Goal: Information Seeking & Learning: Compare options

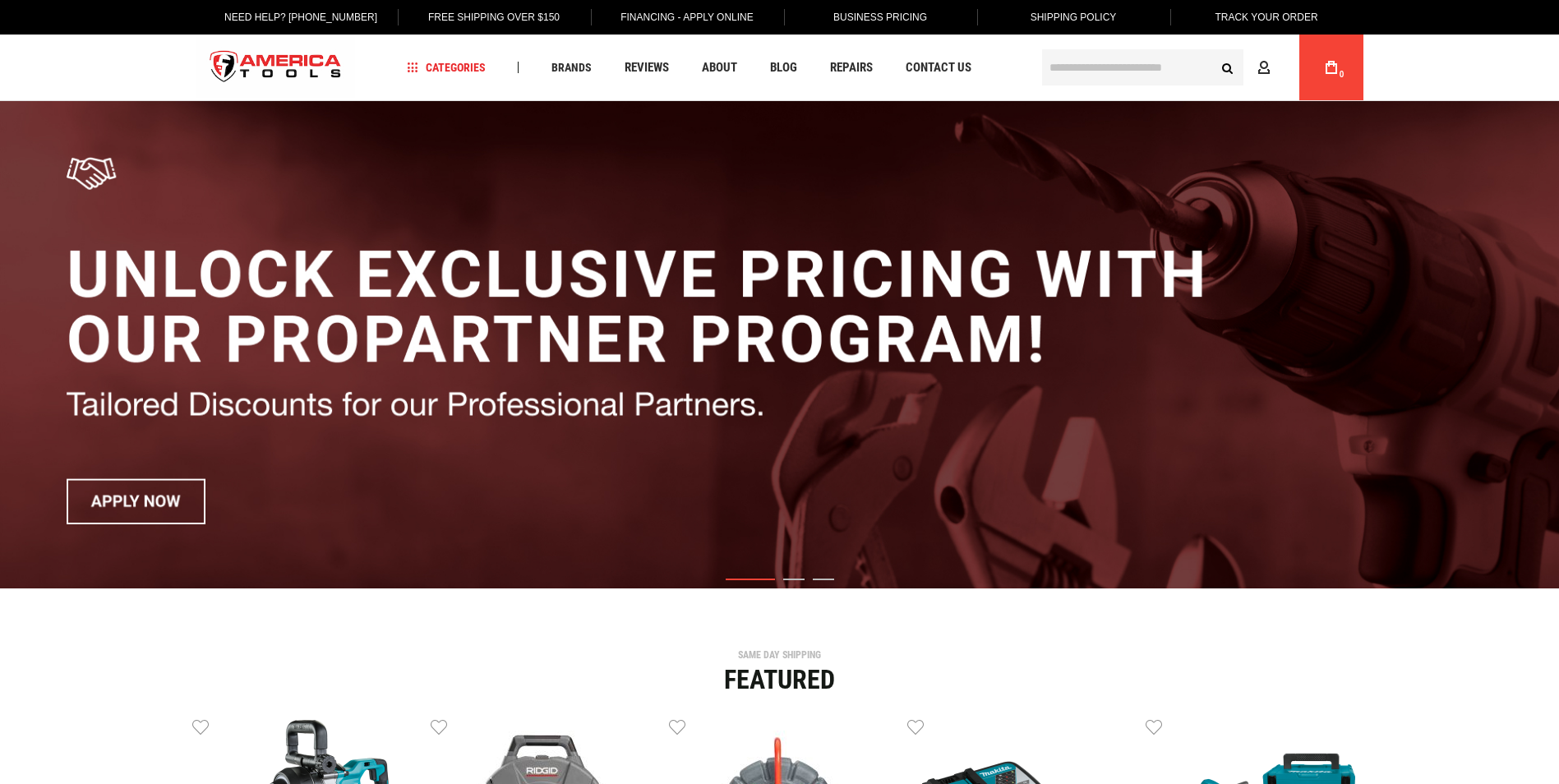
click at [1085, 73] on input "text" at bounding box center [1142, 67] width 201 height 36
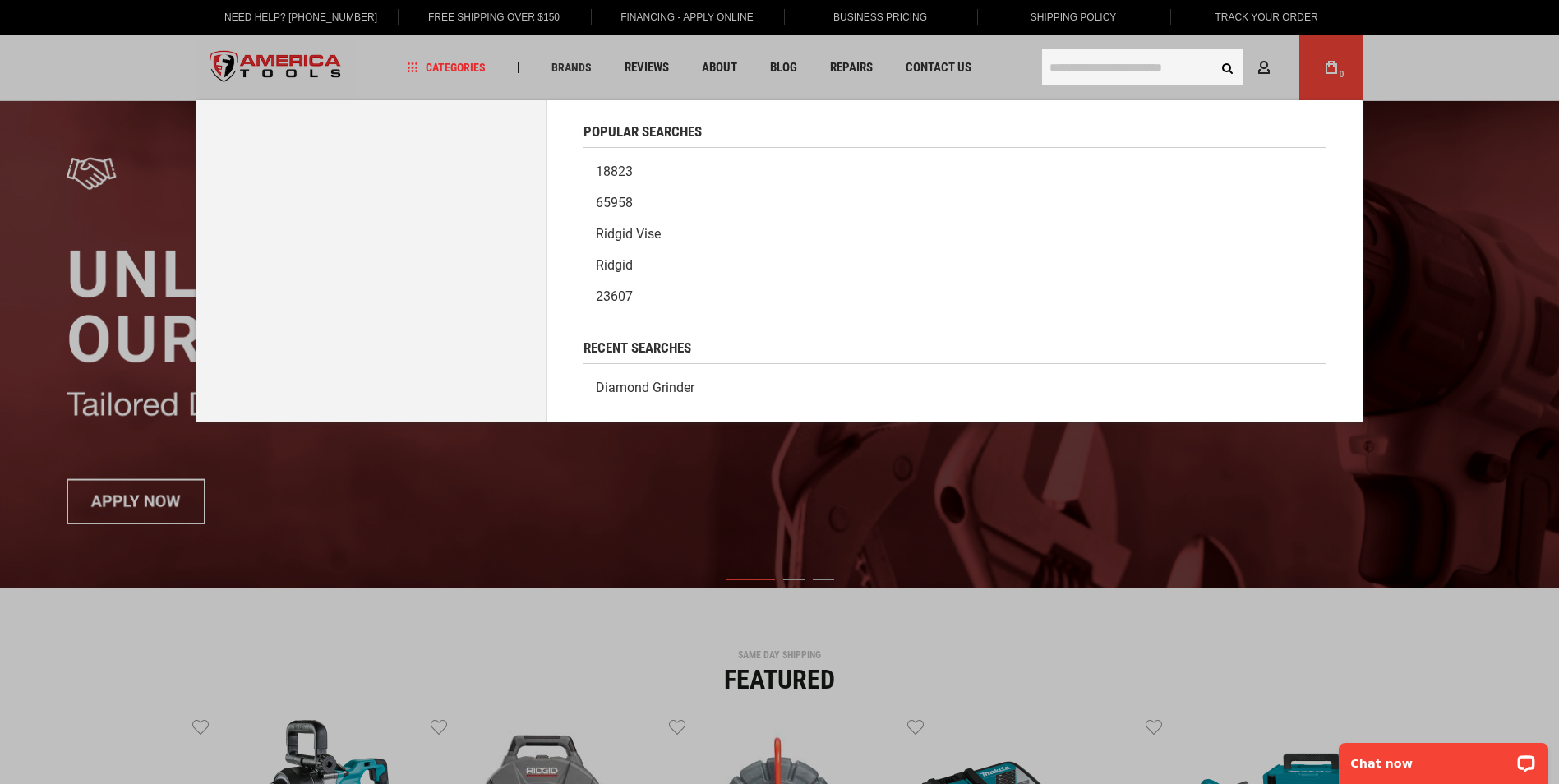
type input "*"
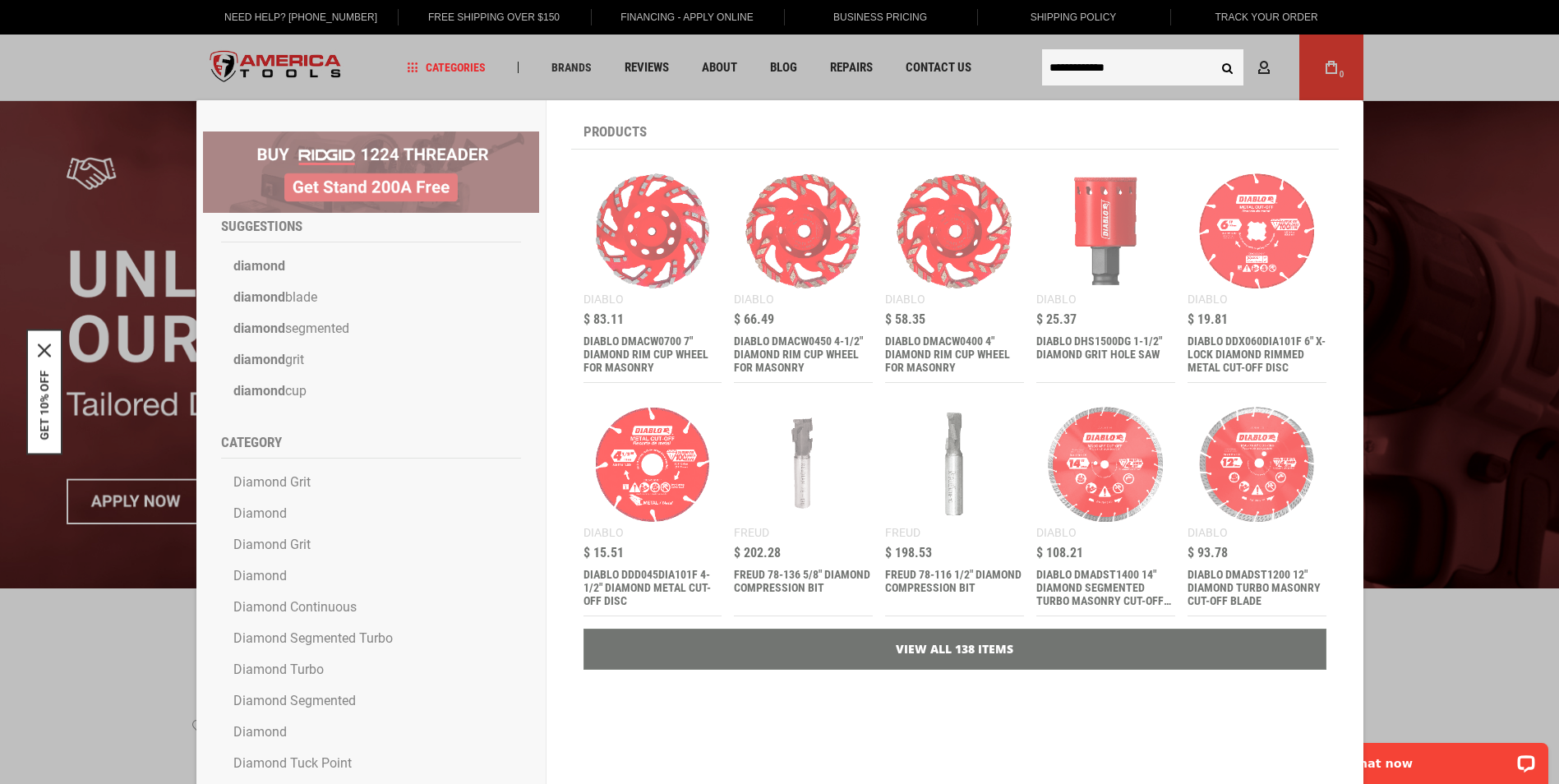
type input "**********"
click at [1212, 52] on button "Search" at bounding box center [1228, 68] width 32 height 32
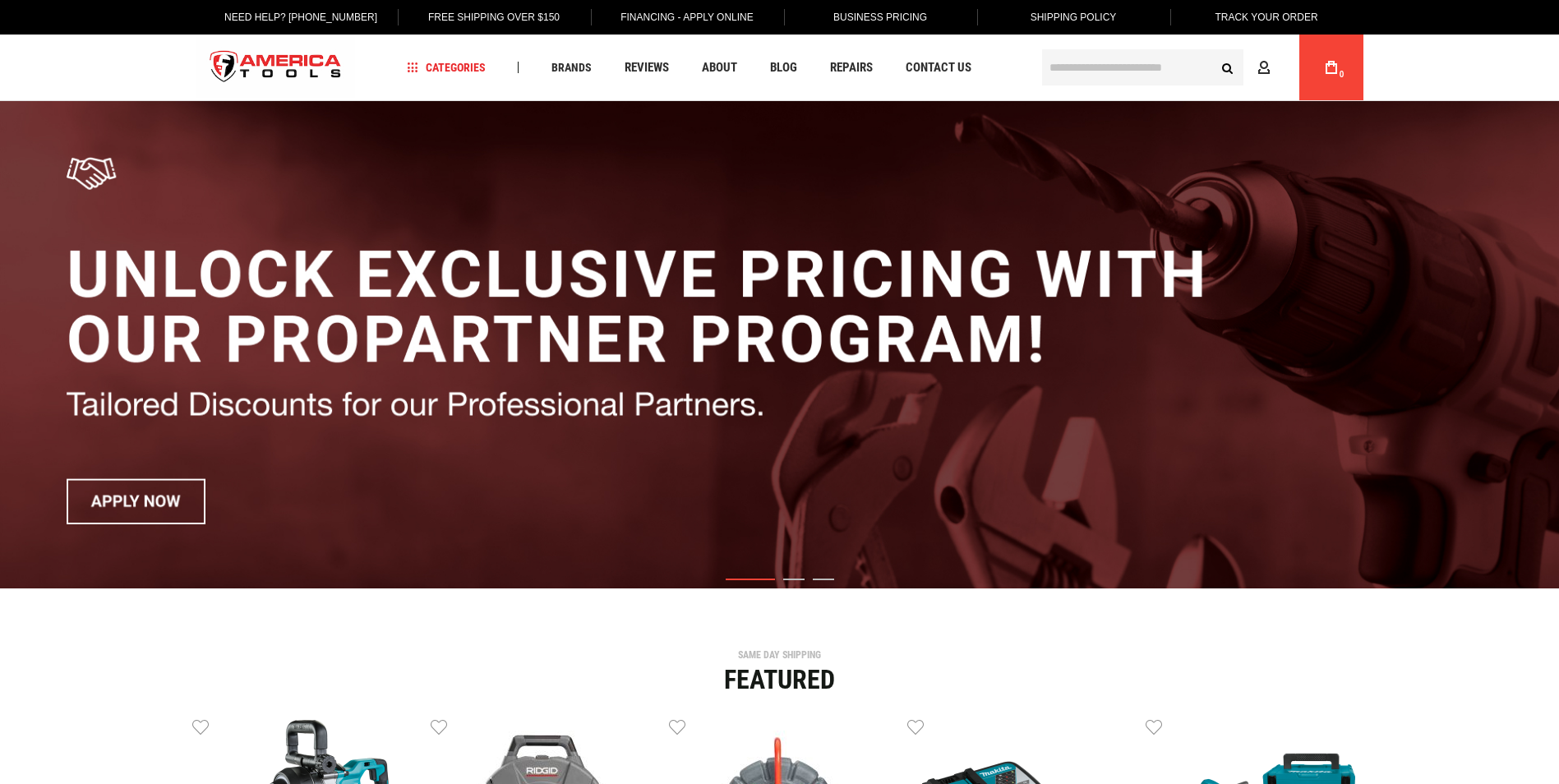
click at [1141, 69] on input "text" at bounding box center [1142, 67] width 201 height 36
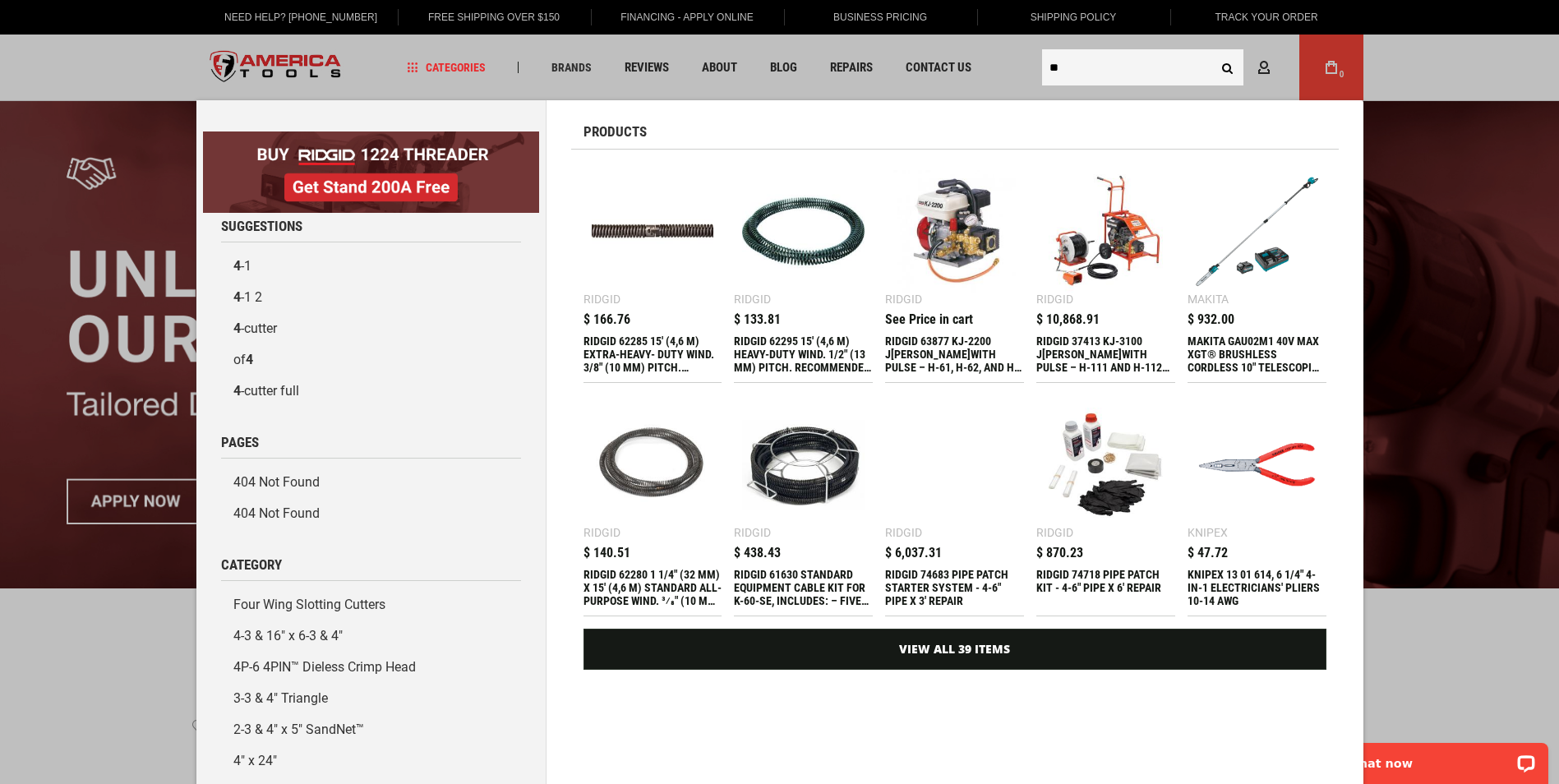
type input "*"
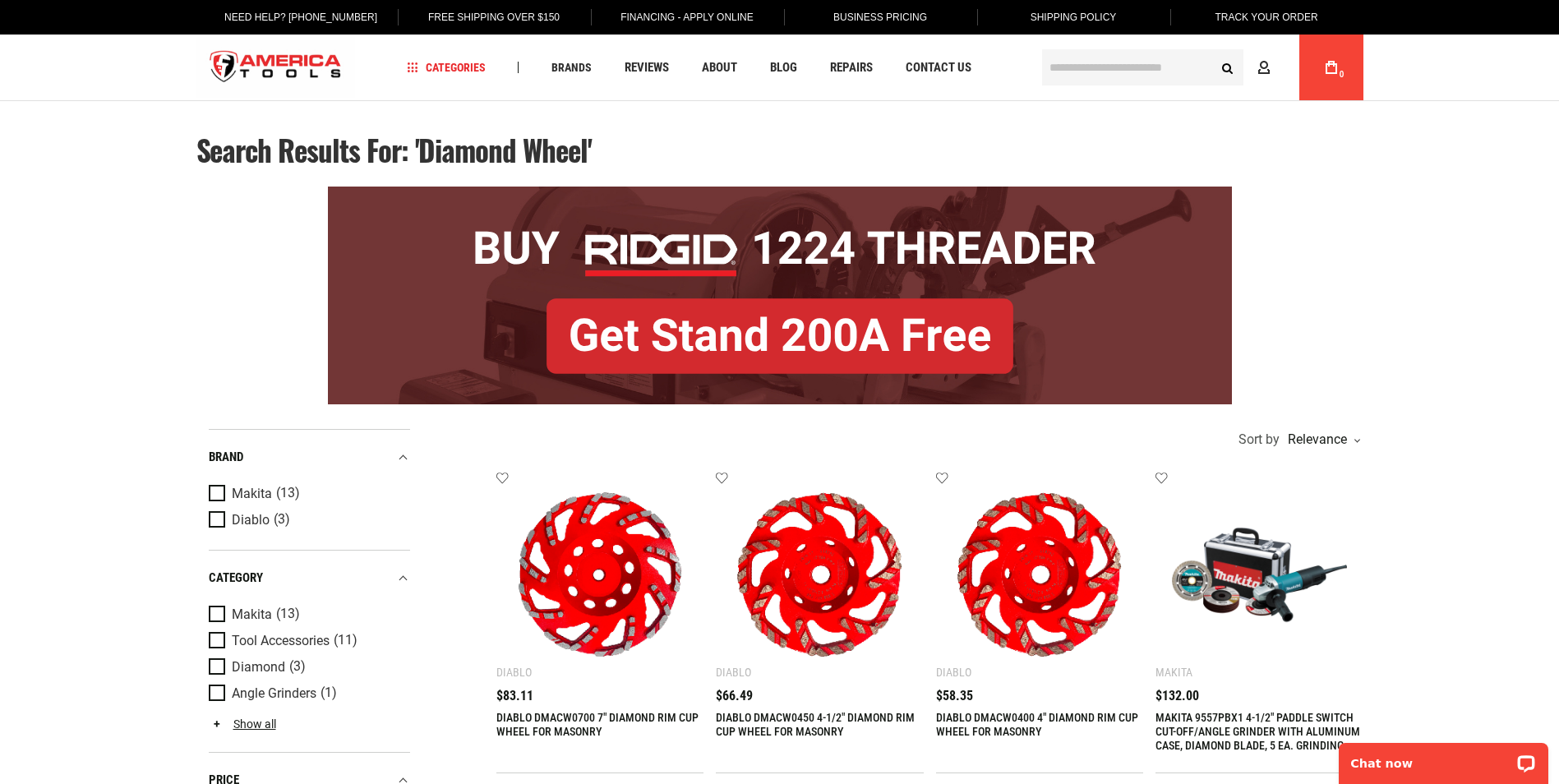
click at [1104, 65] on input "text" at bounding box center [1142, 67] width 201 height 36
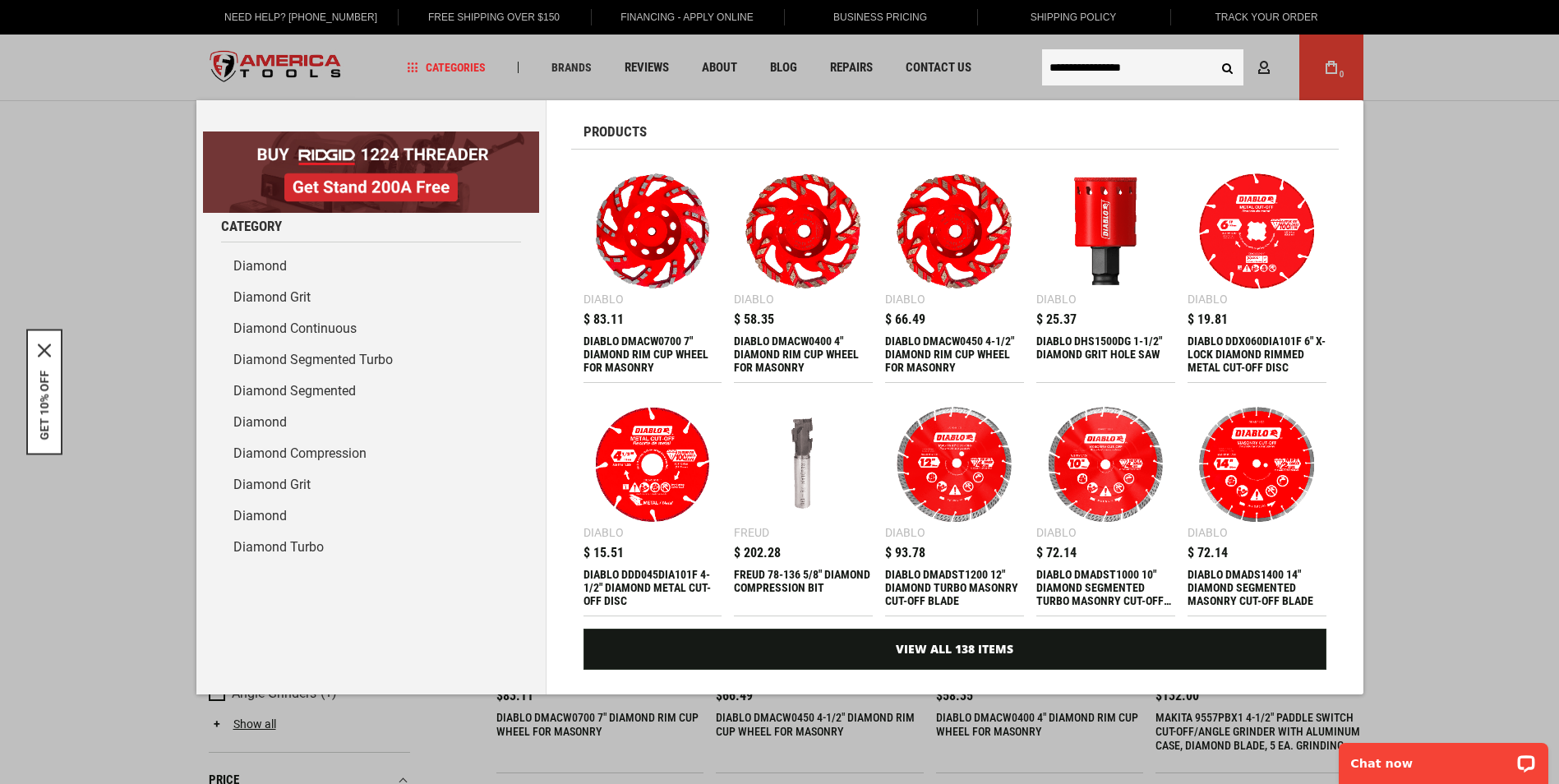
type input "**********"
click at [1212, 52] on button "Search" at bounding box center [1228, 68] width 32 height 32
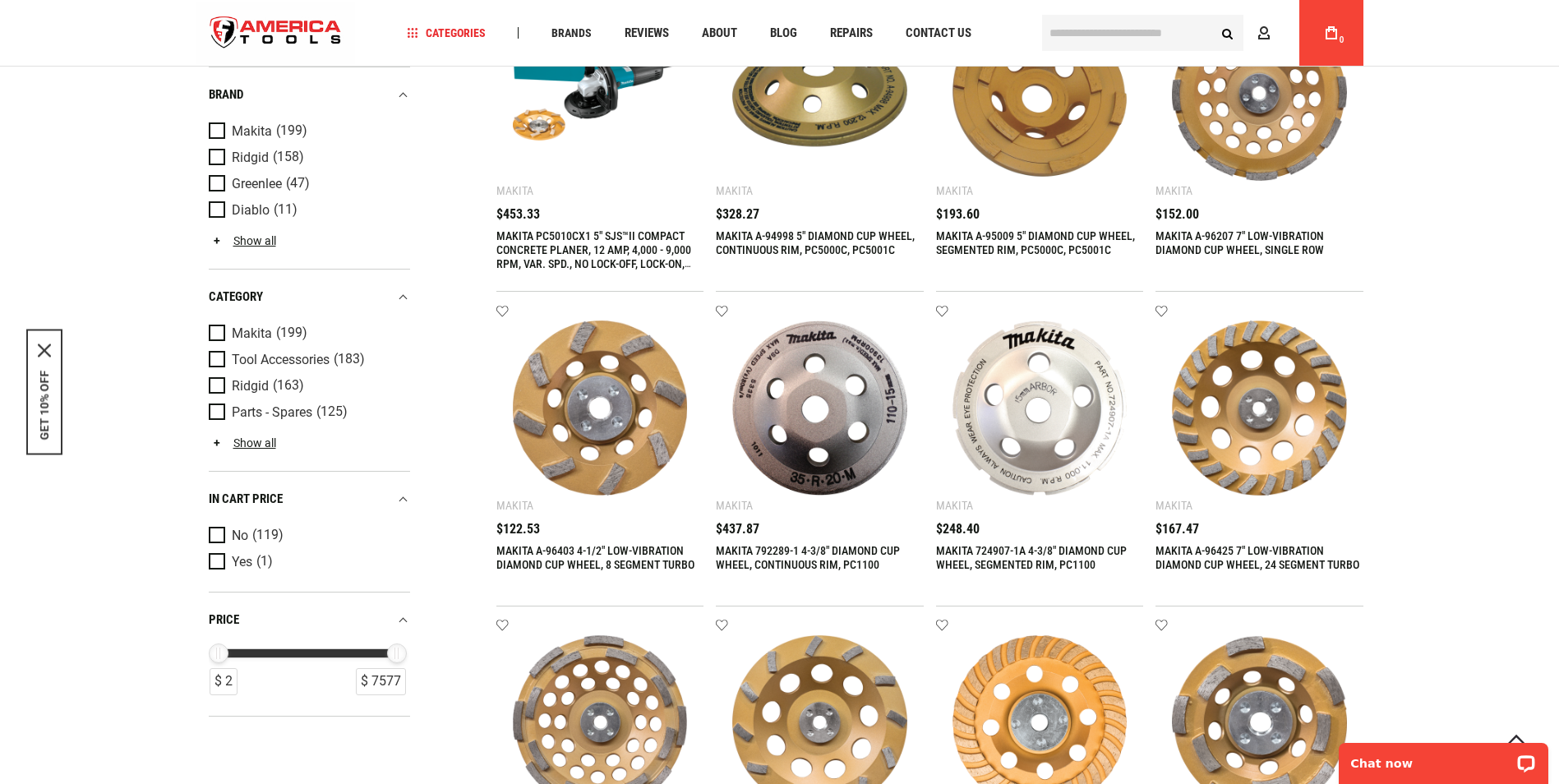
scroll to position [821, 0]
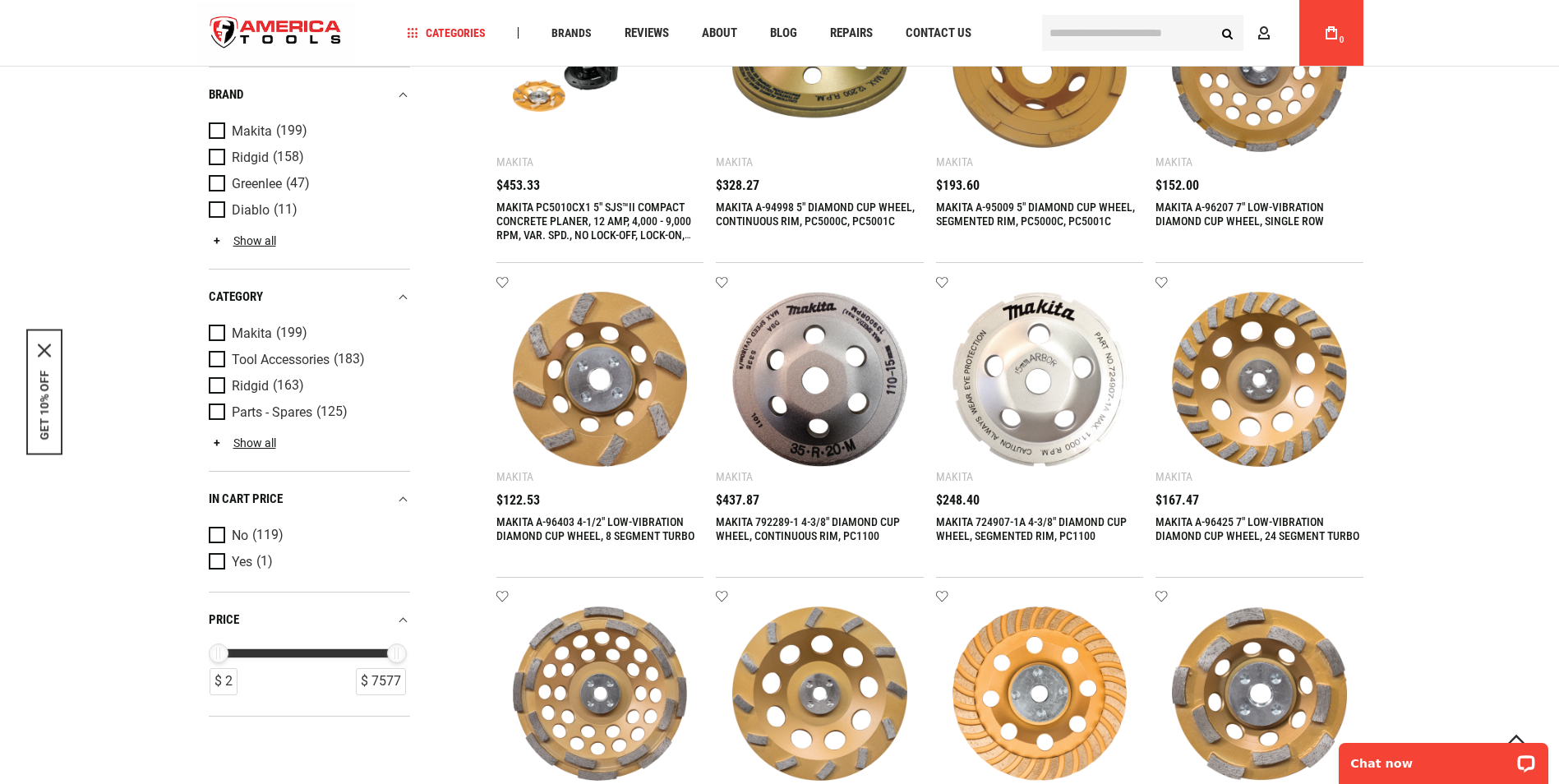
drag, startPoint x: 587, startPoint y: 468, endPoint x: 621, endPoint y: 365, distance: 108.5
click at [621, 365] on img at bounding box center [600, 379] width 175 height 175
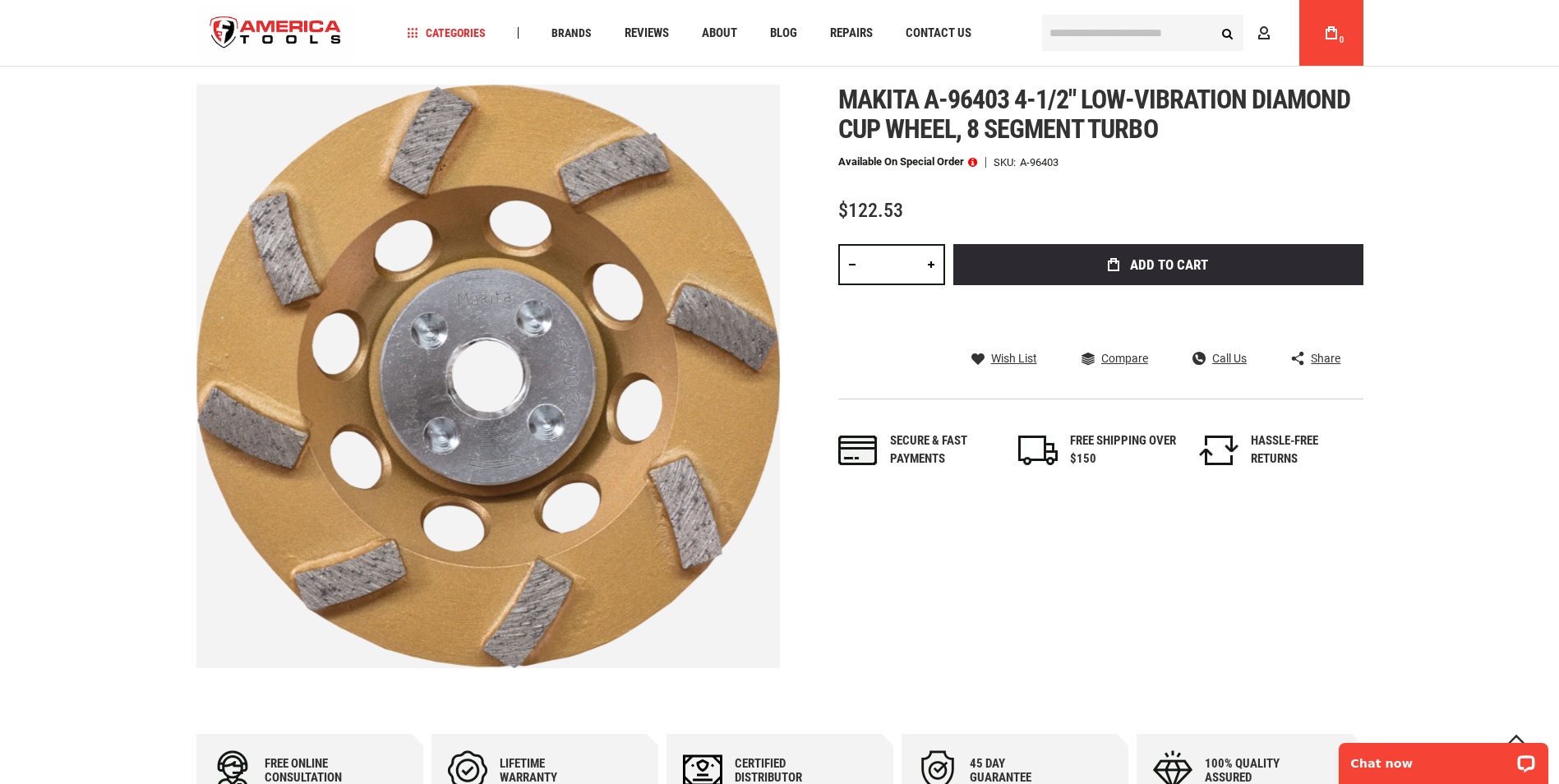
scroll to position [165, 0]
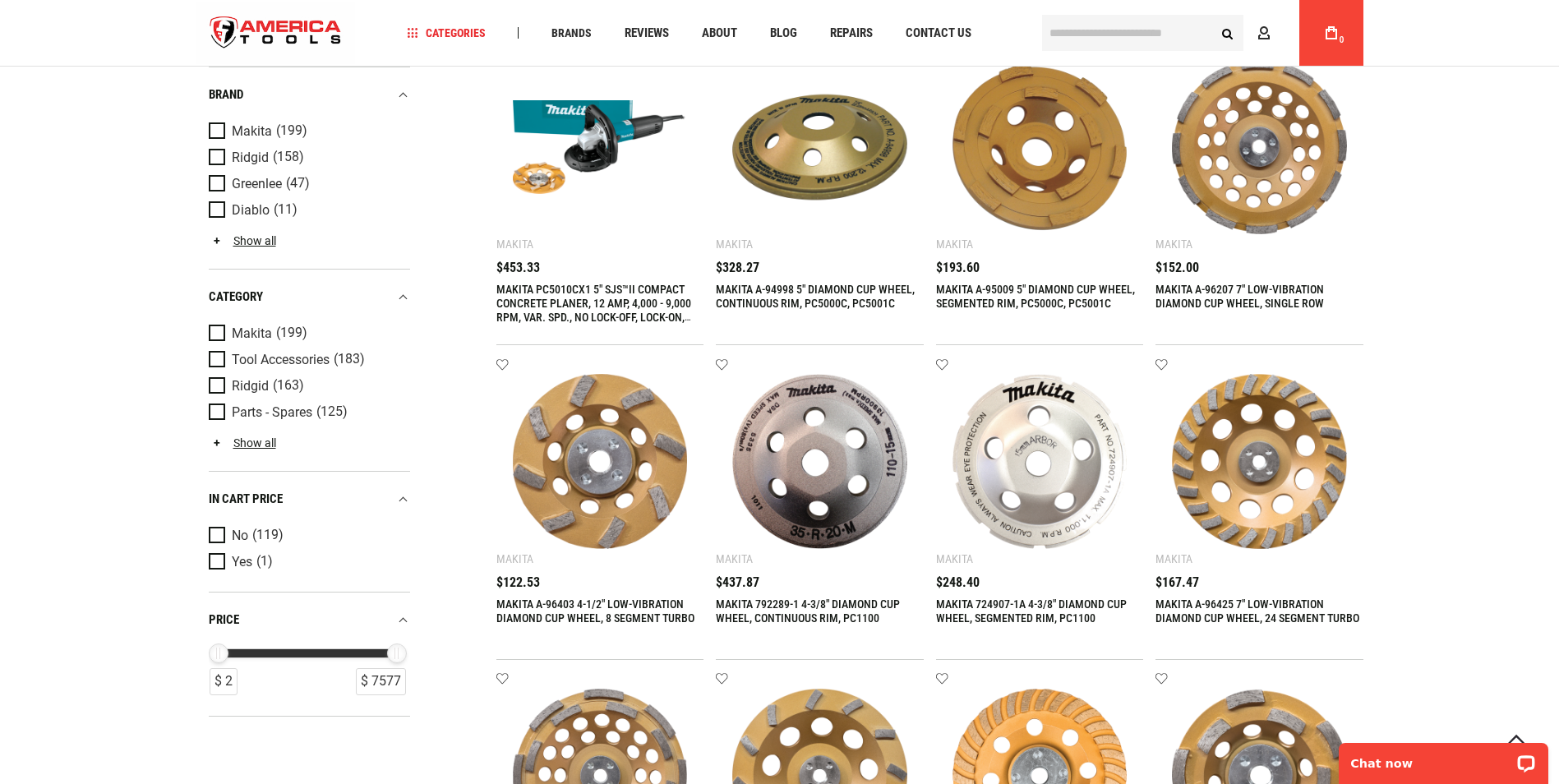
scroll to position [821, 0]
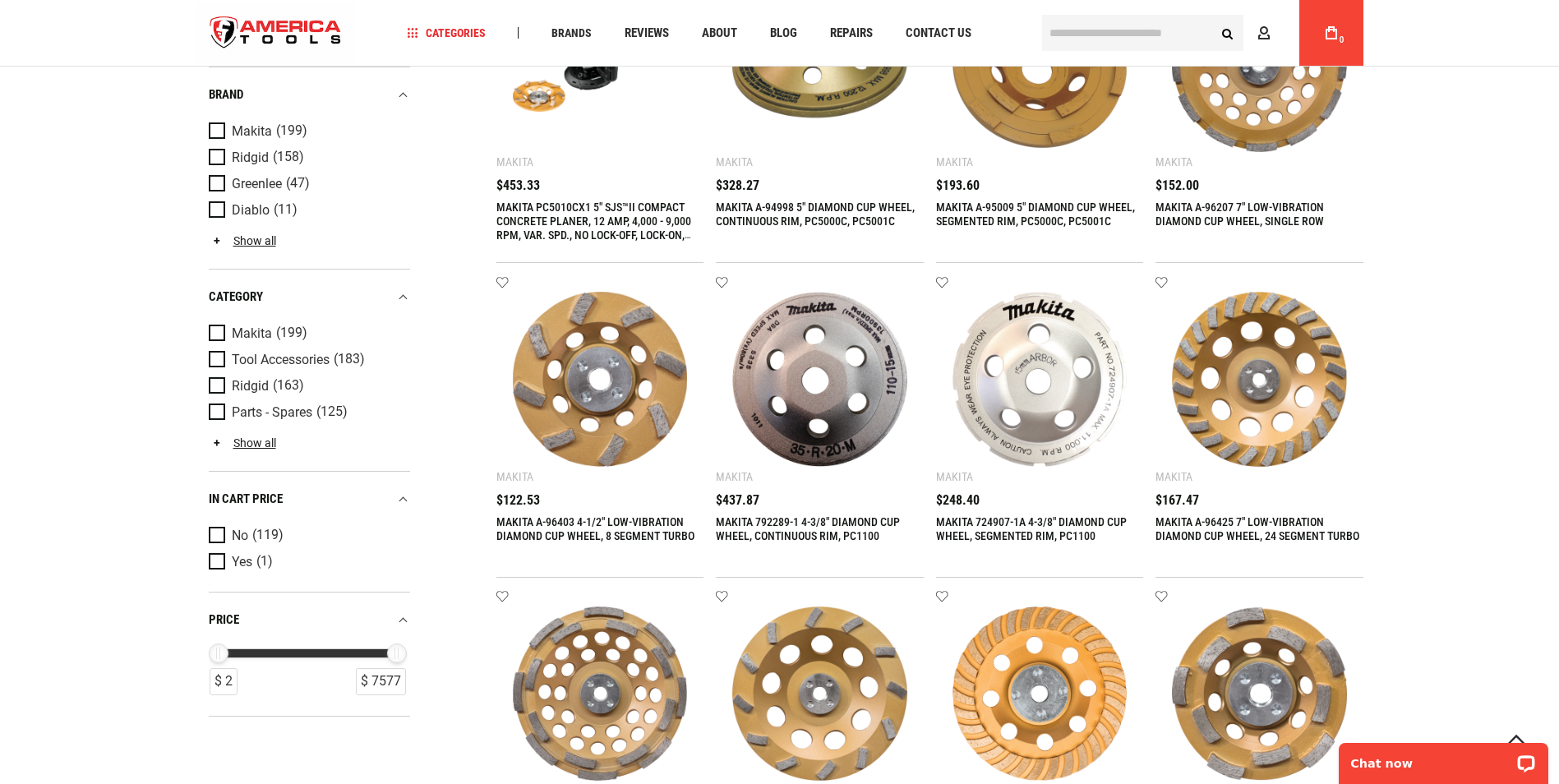
click at [1265, 389] on img at bounding box center [1259, 379] width 175 height 175
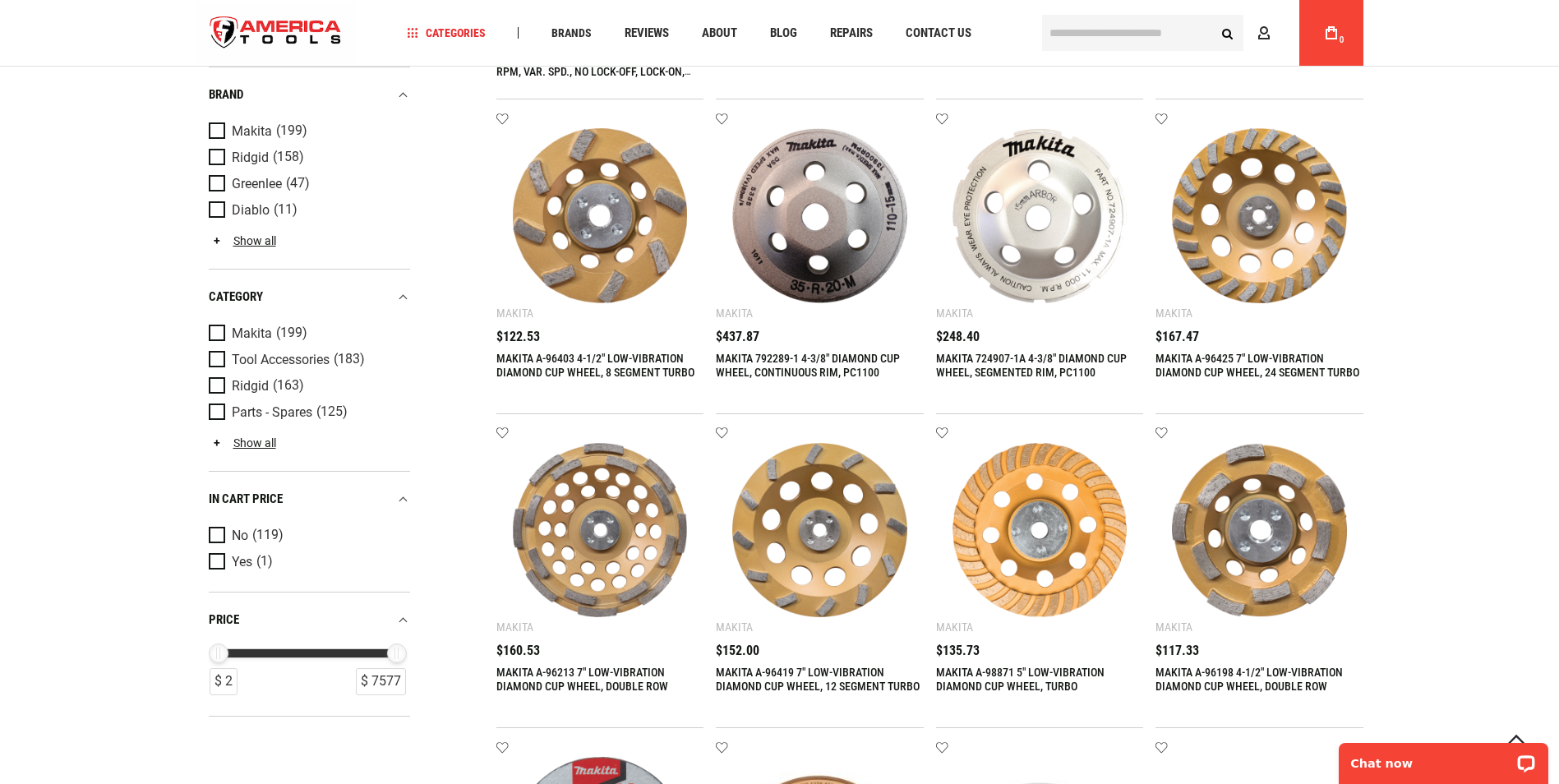
scroll to position [986, 0]
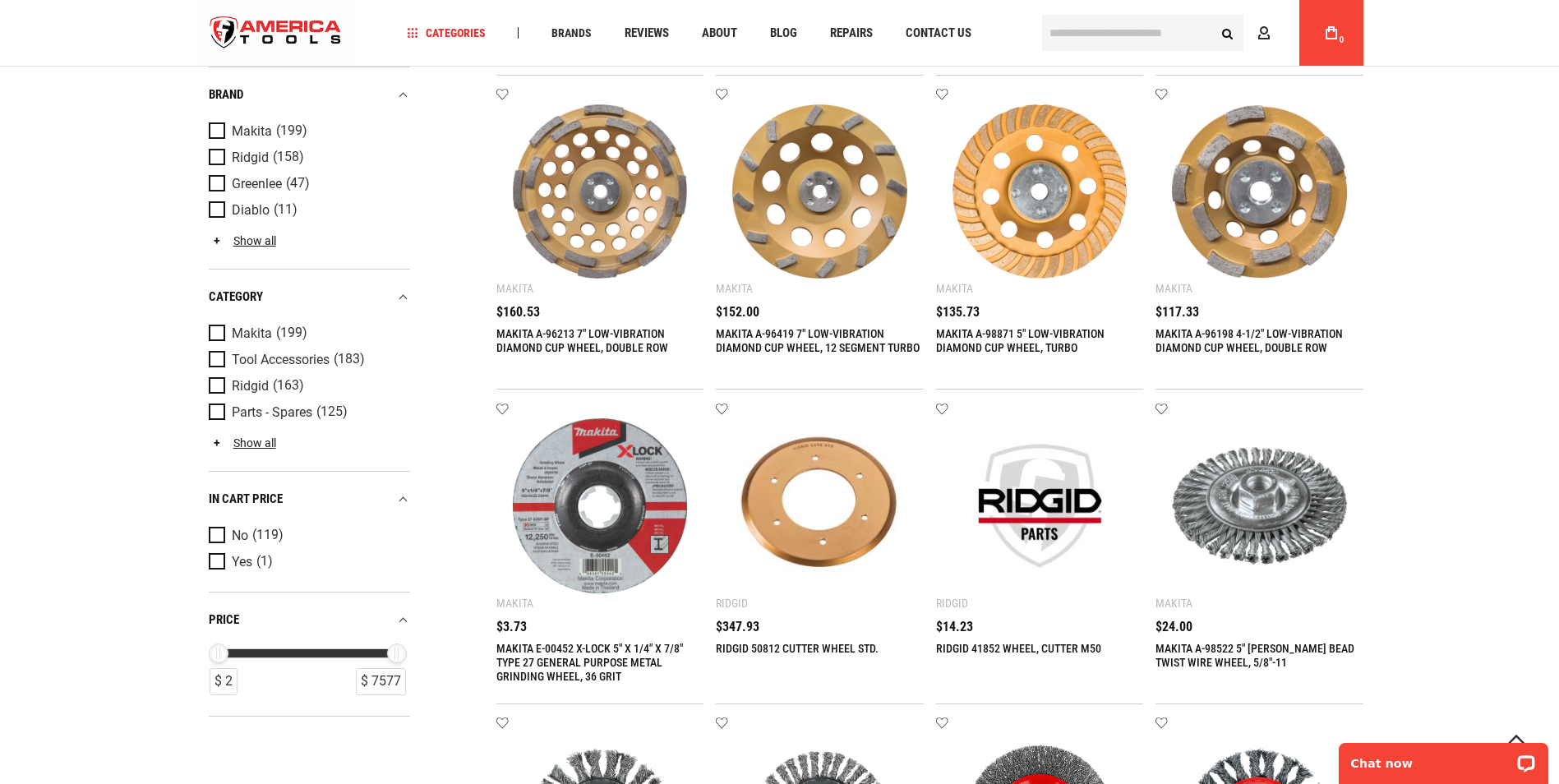
scroll to position [1314, 0]
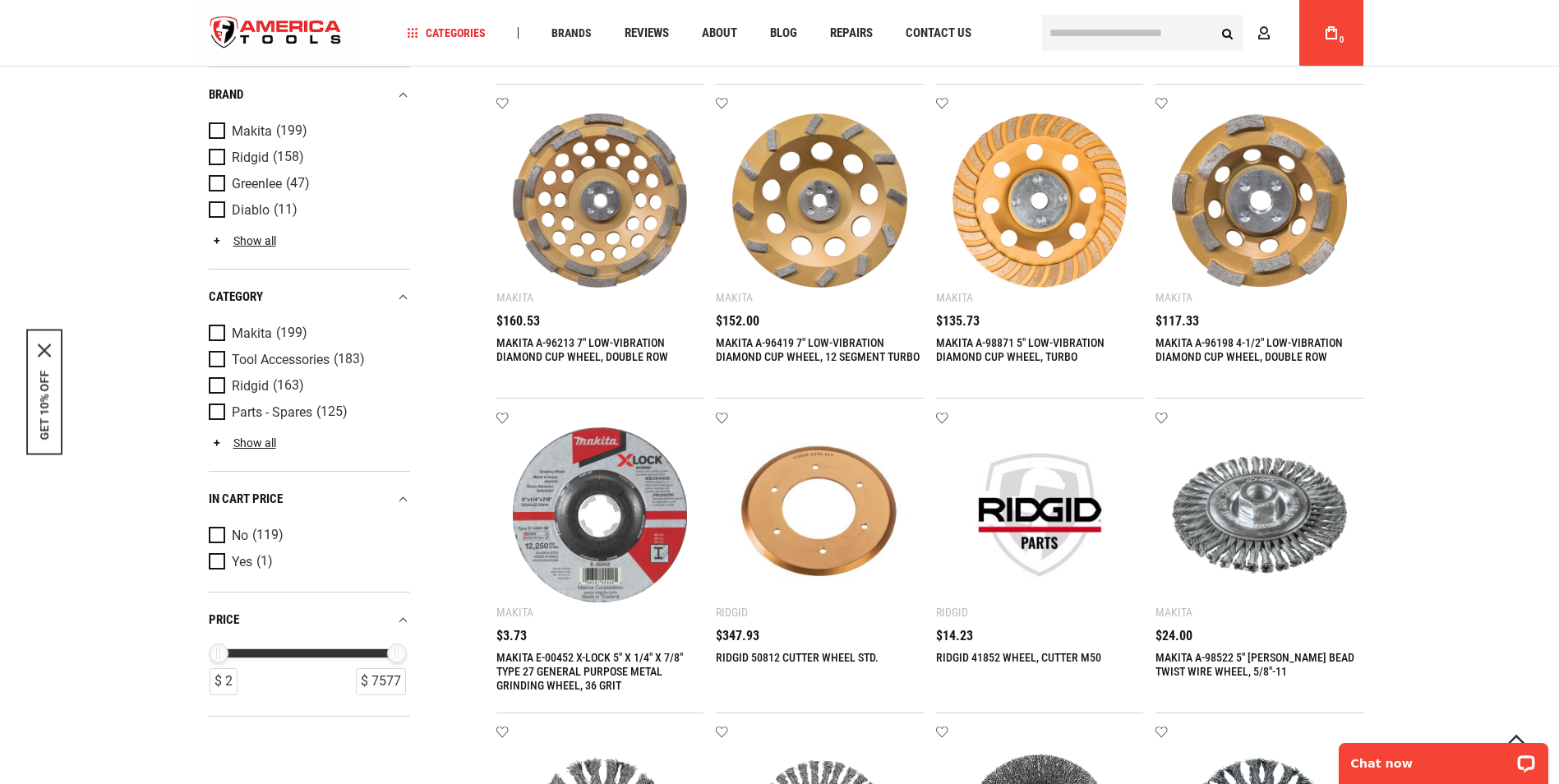
drag, startPoint x: 1254, startPoint y: 292, endPoint x: 1218, endPoint y: 212, distance: 87.7
click at [1218, 212] on img at bounding box center [1259, 201] width 175 height 175
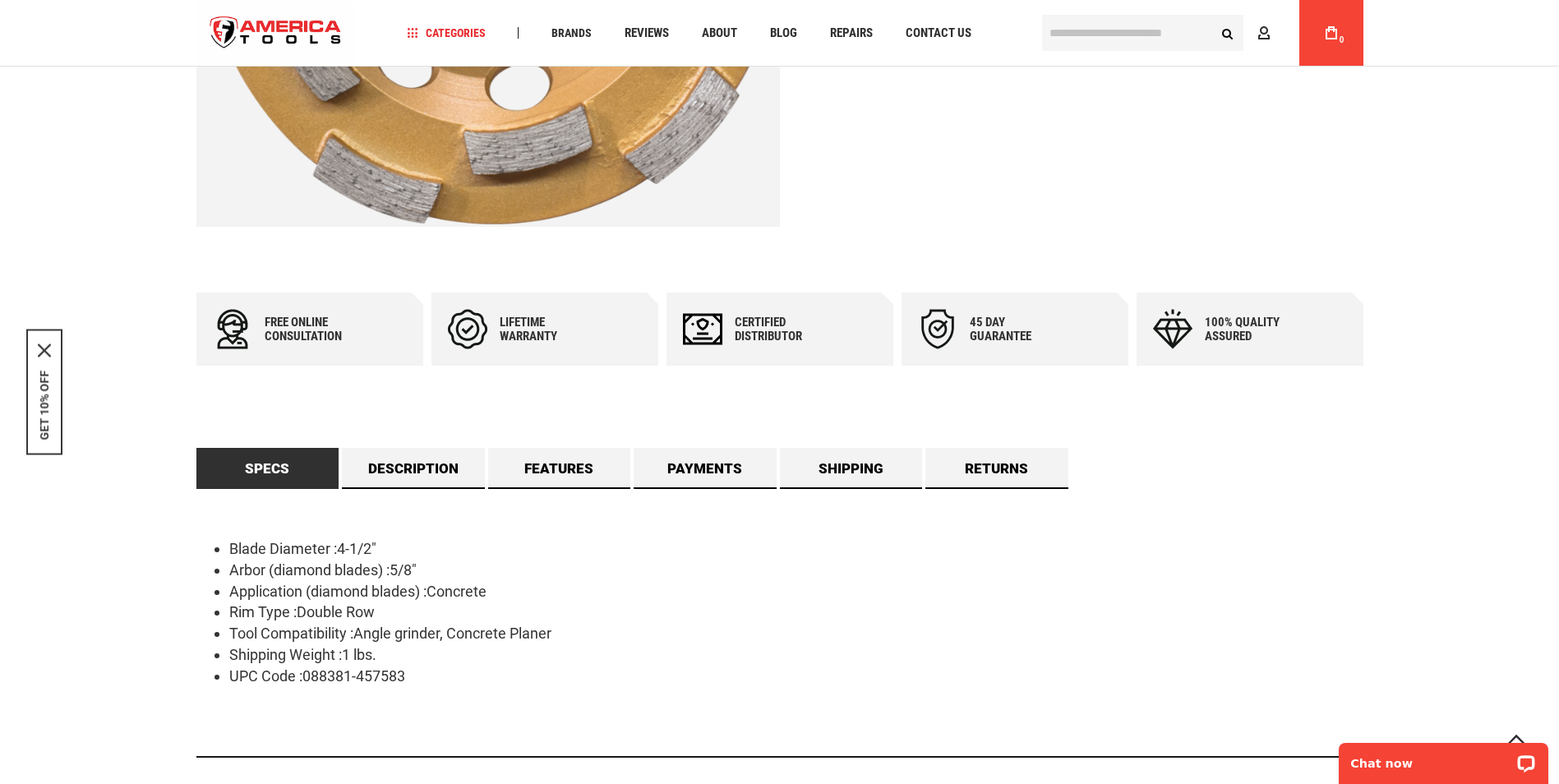
scroll to position [328, 0]
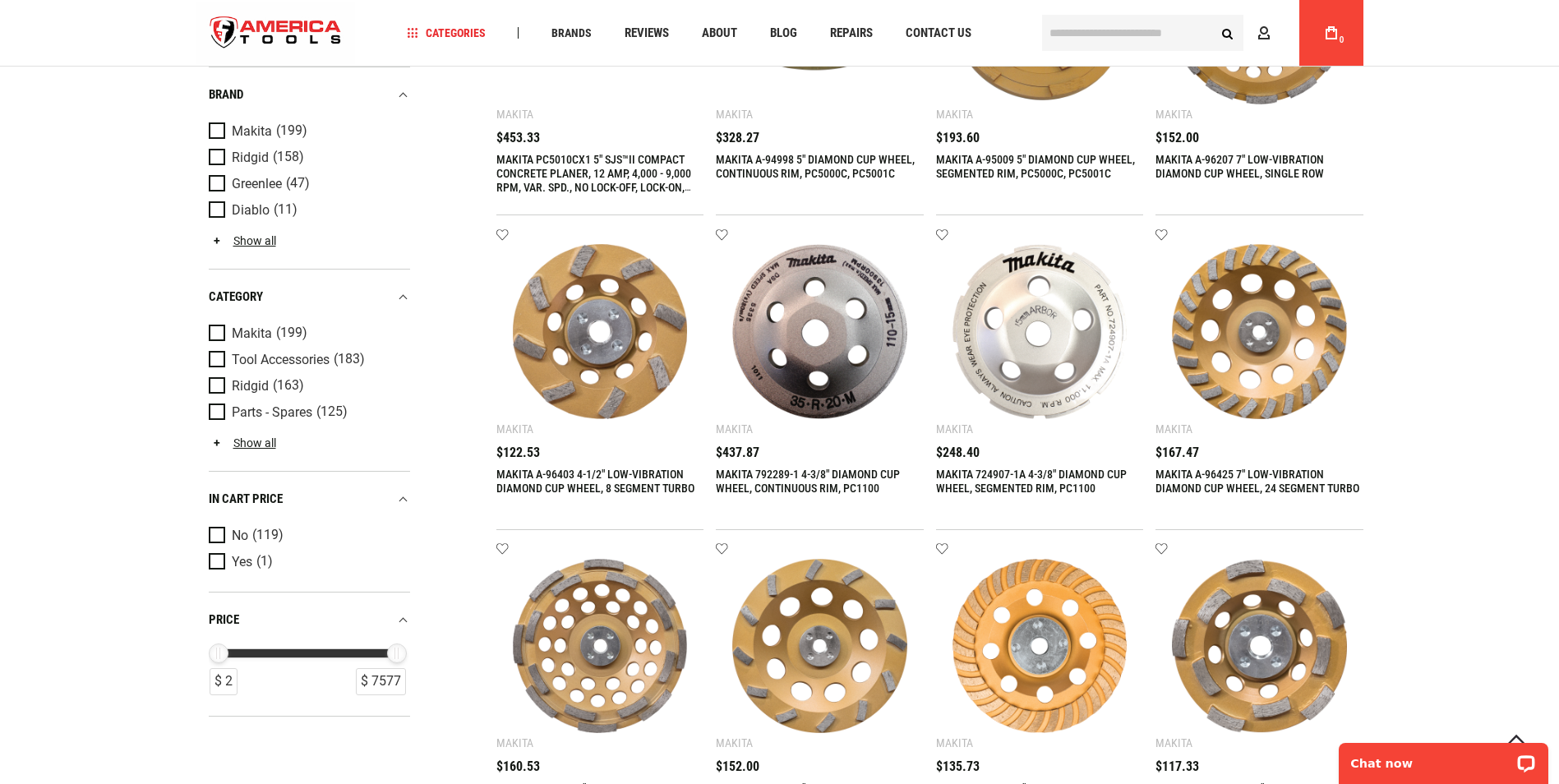
scroll to position [986, 0]
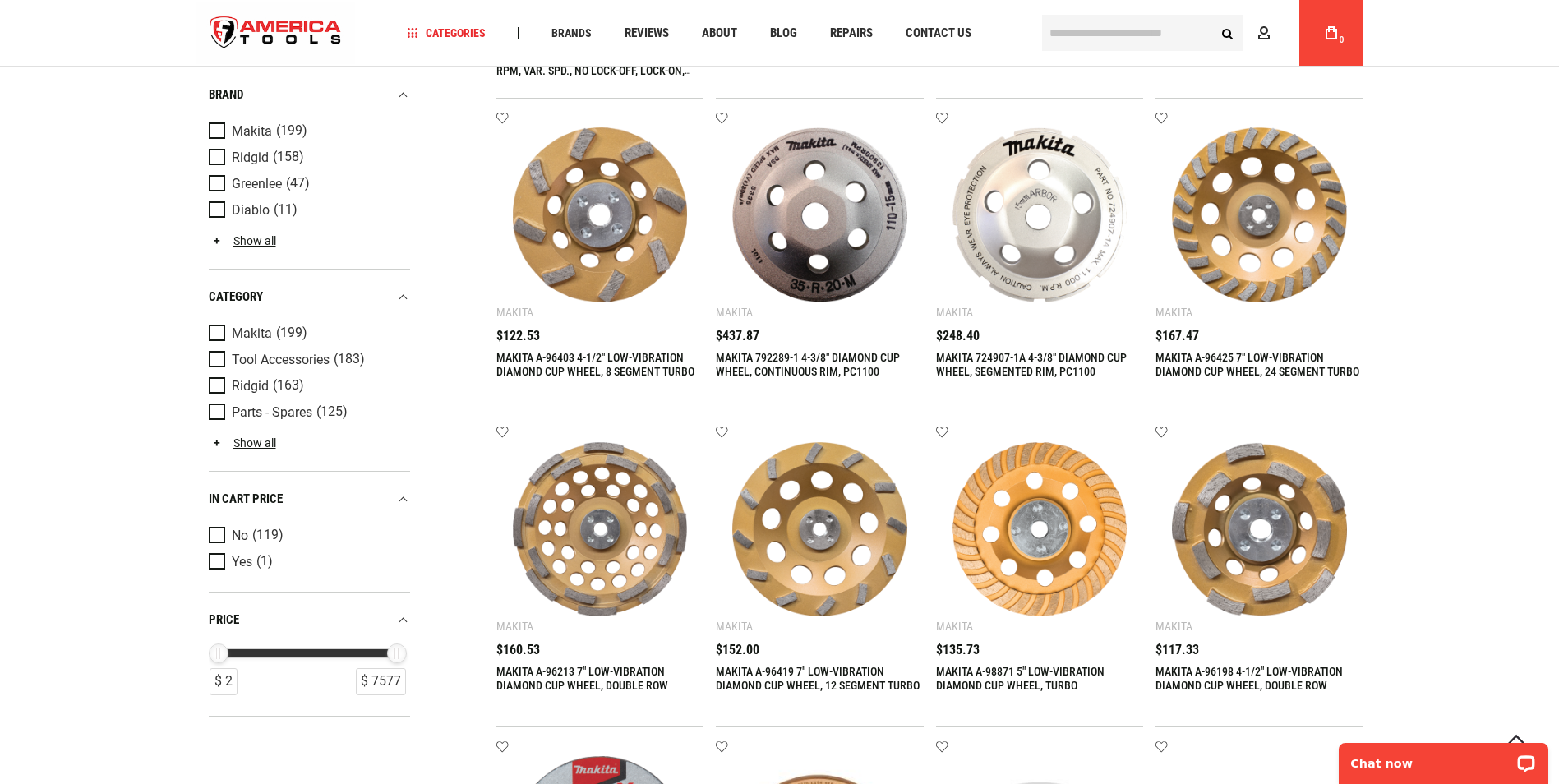
click at [1048, 590] on img at bounding box center [1040, 529] width 175 height 175
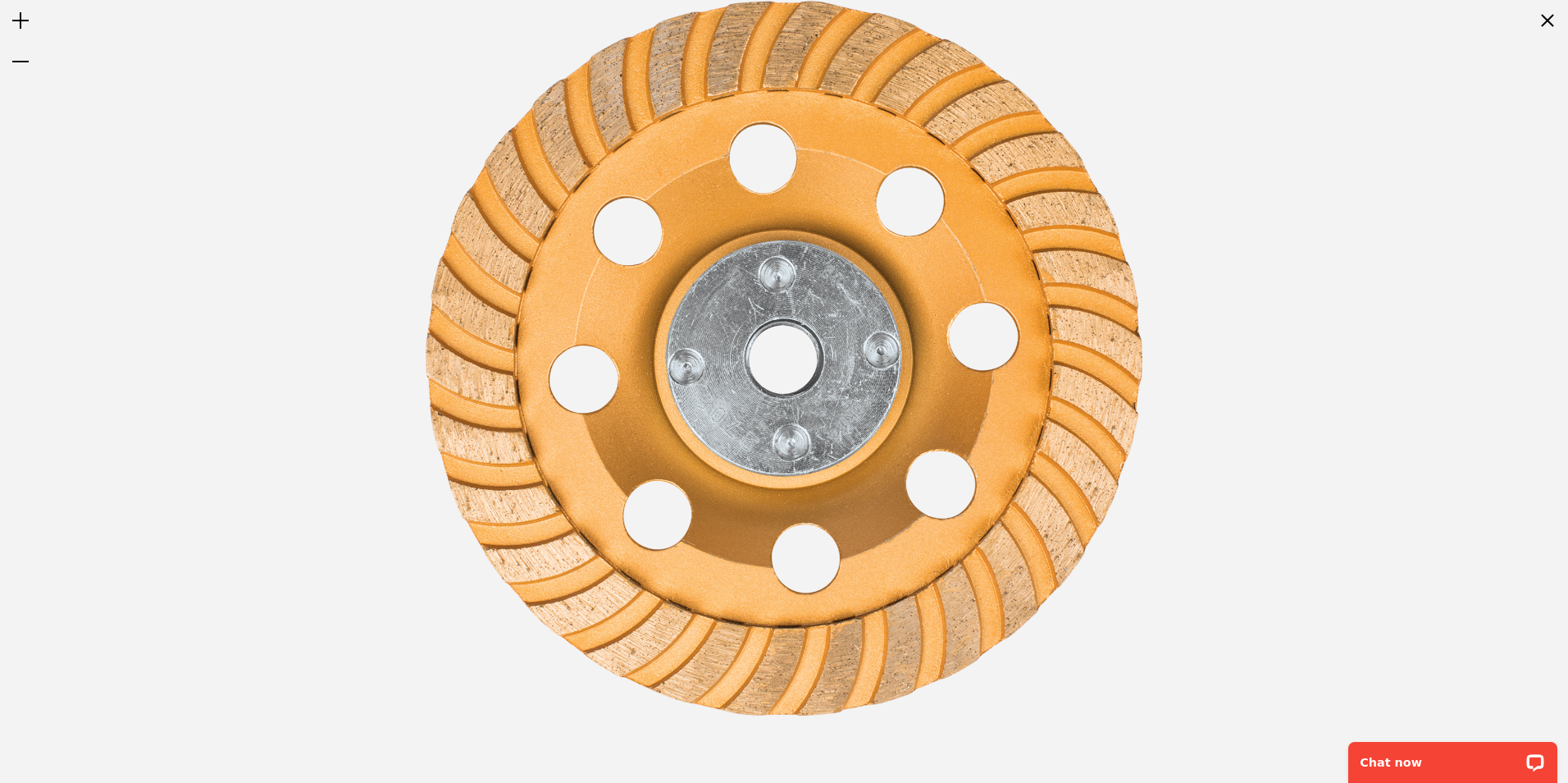
drag, startPoint x: 130, startPoint y: 490, endPoint x: 120, endPoint y: 497, distance: 12.2
drag, startPoint x: 338, startPoint y: 424, endPoint x: 1543, endPoint y: 27, distance: 1268.7
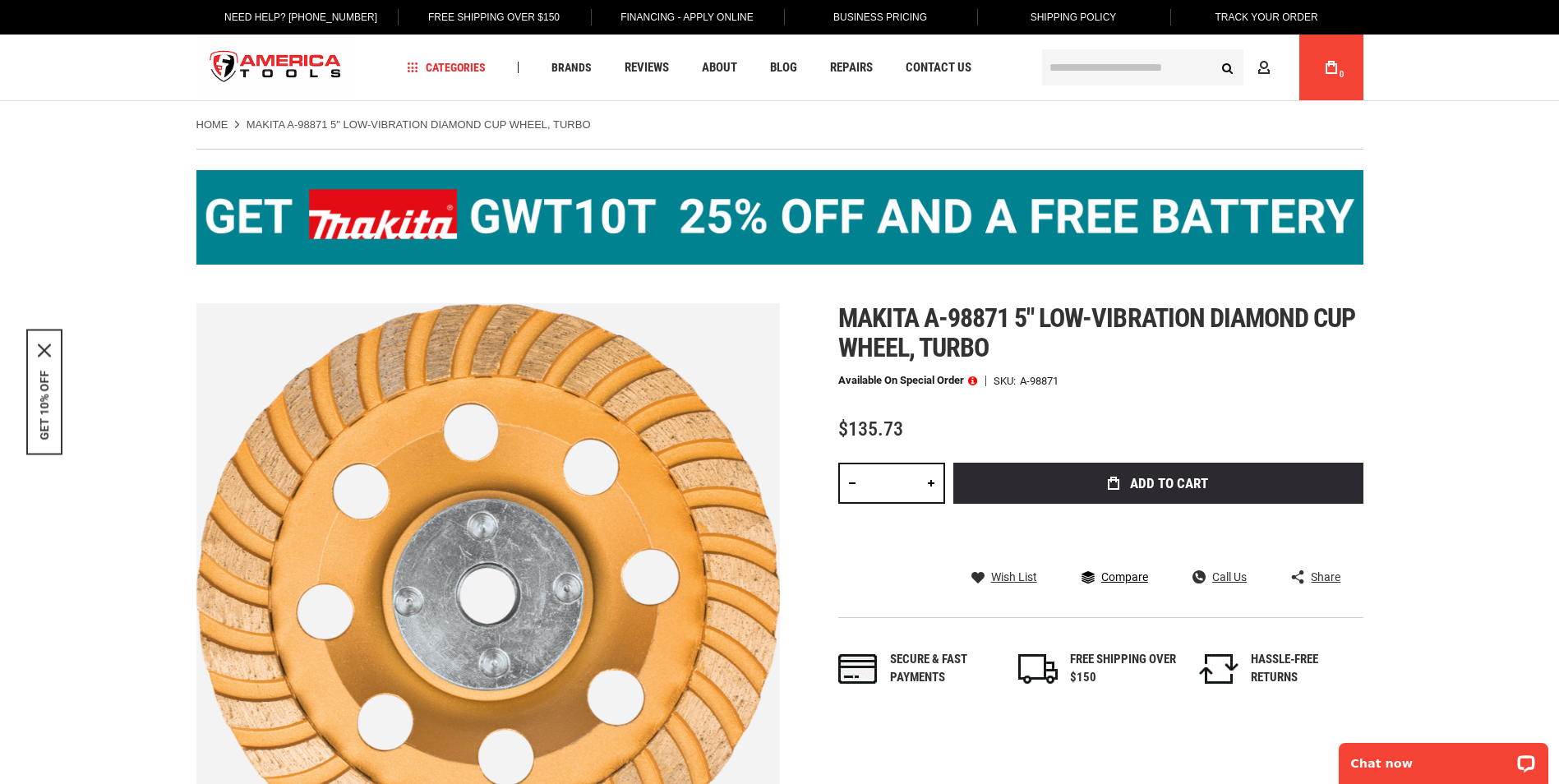
click at [1131, 571] on span "Compare" at bounding box center [1125, 577] width 47 height 11
